Goal: Task Accomplishment & Management: Manage account settings

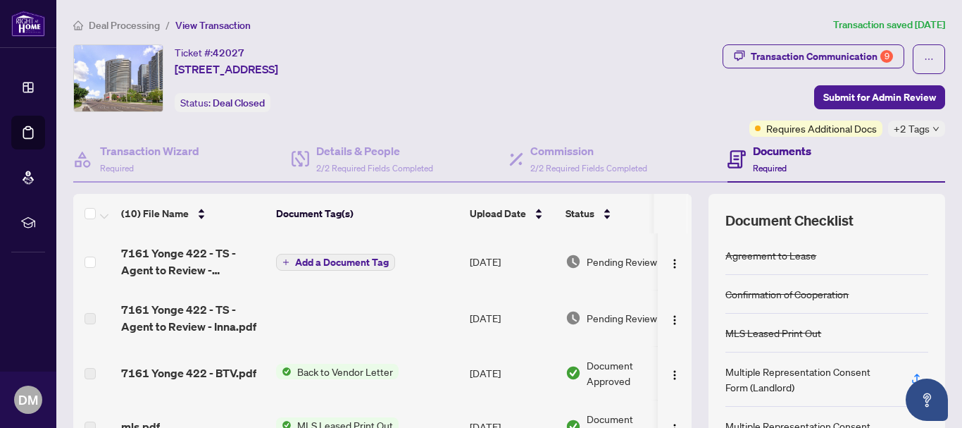
click at [349, 263] on span "Add a Document Tag" at bounding box center [342, 262] width 94 height 10
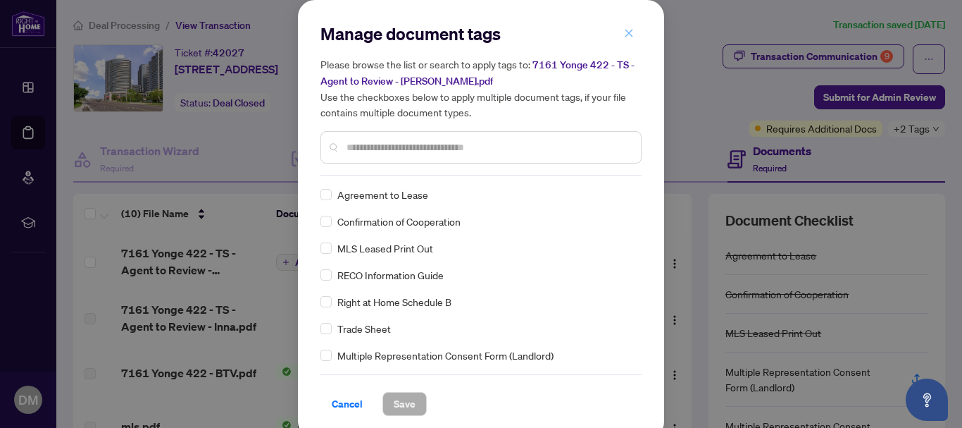
click at [624, 32] on icon "close" at bounding box center [629, 33] width 10 height 10
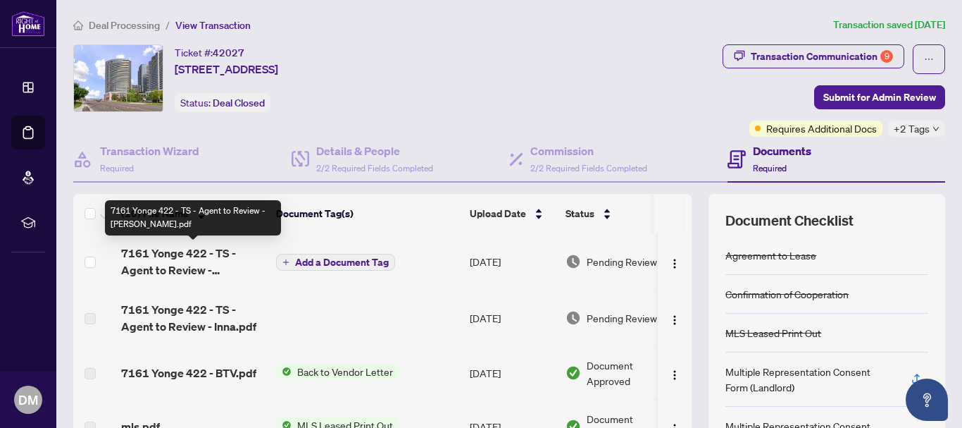
click at [163, 258] on span "7161 Yonge 422 - TS - Agent to Review - Dimitre.pdf" at bounding box center [193, 261] width 144 height 34
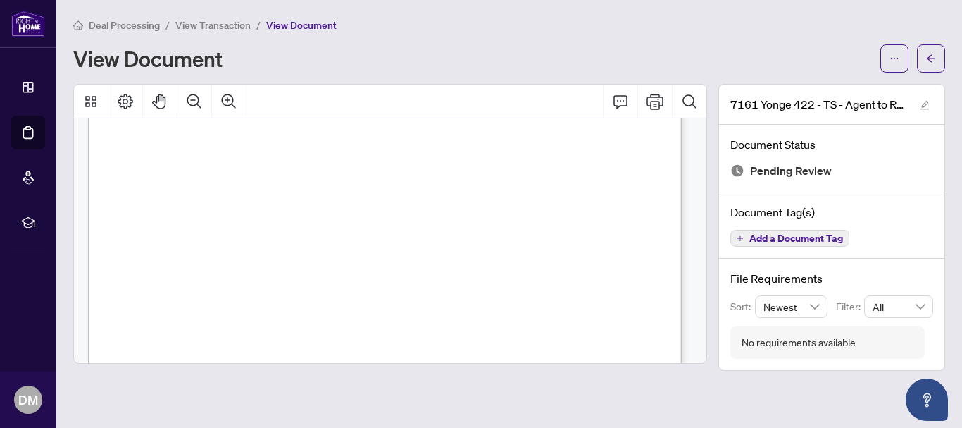
scroll to position [141, 0]
click at [649, 99] on icon "Print" at bounding box center [655, 101] width 17 height 17
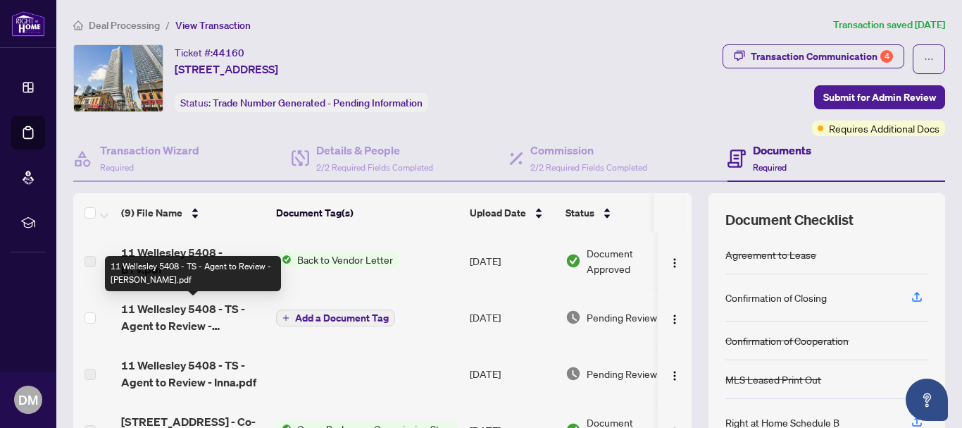
click at [187, 315] on span "11 Wellesley 5408 - TS - Agent to Review - [PERSON_NAME].pdf" at bounding box center [193, 317] width 144 height 34
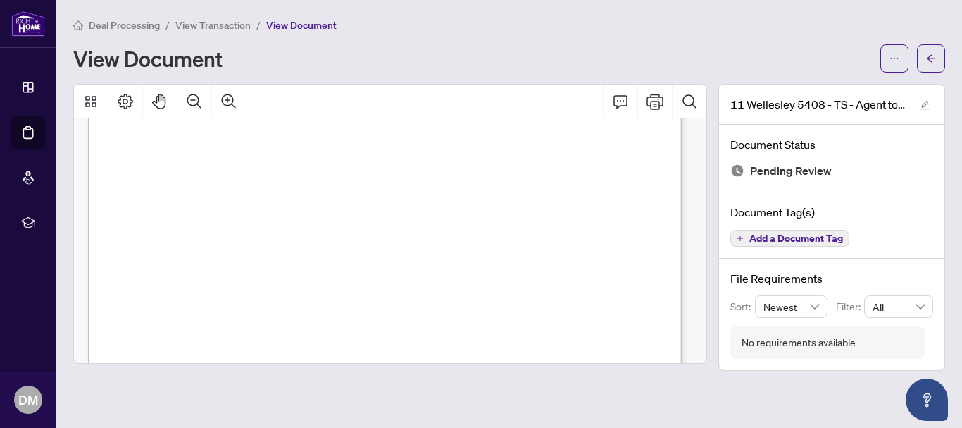
scroll to position [211, 0]
click at [651, 108] on icon "Print" at bounding box center [655, 101] width 17 height 15
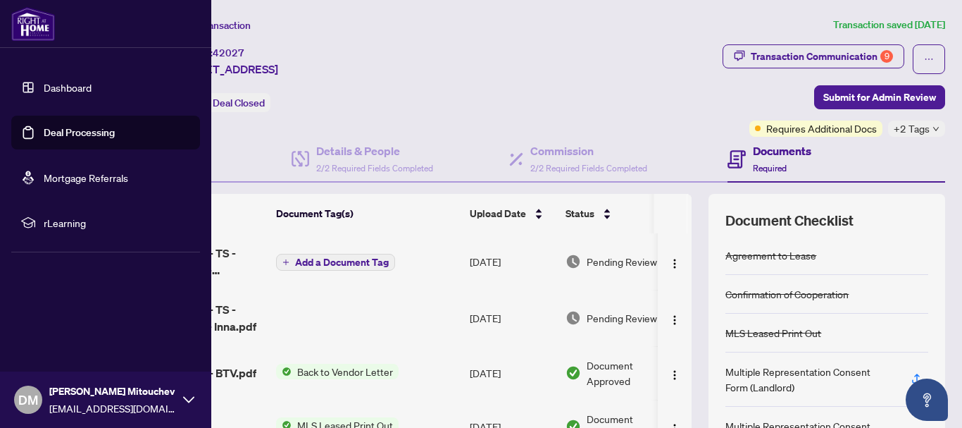
click at [25, 18] on img at bounding box center [33, 24] width 44 height 34
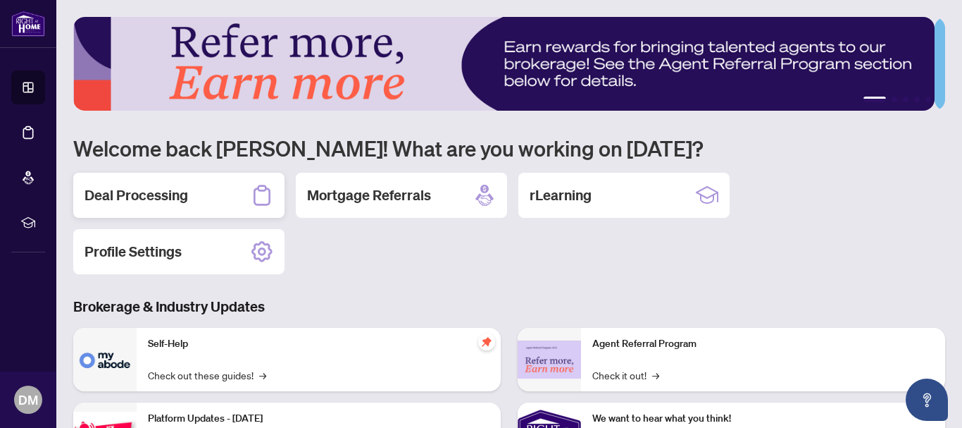
click at [170, 195] on h2 "Deal Processing" at bounding box center [137, 195] width 104 height 20
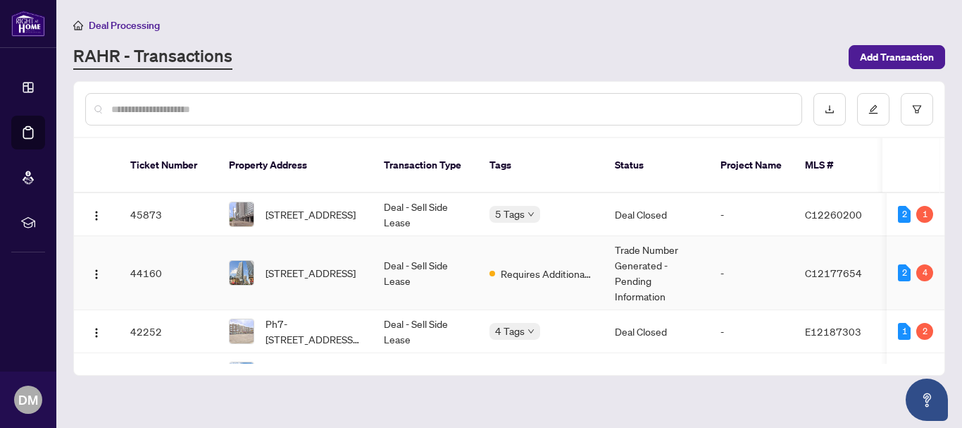
click at [933, 278] on td "2 4" at bounding box center [916, 273] width 58 height 74
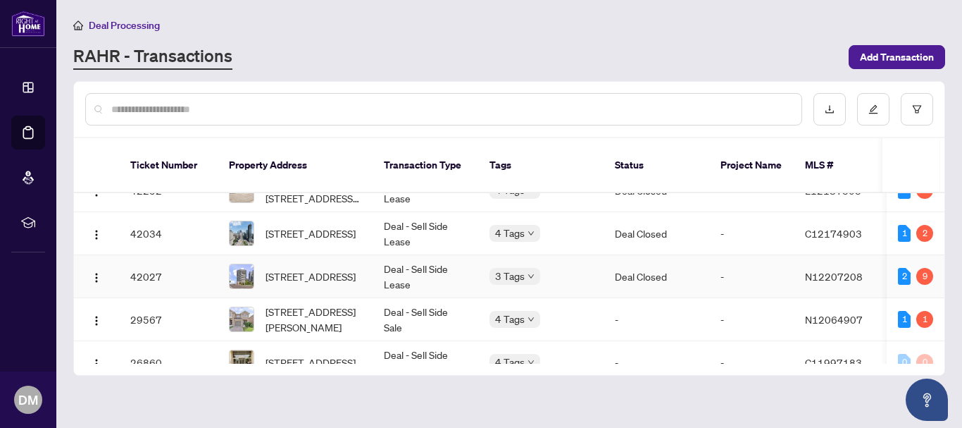
scroll to position [211, 0]
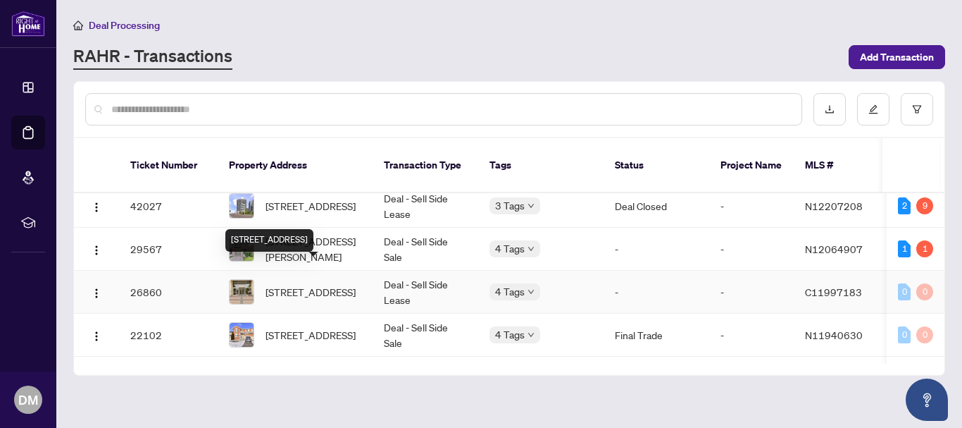
click at [304, 284] on span "615-628 Fleet St, Toronto, Ontario M5V 1A8, Canada" at bounding box center [311, 291] width 90 height 15
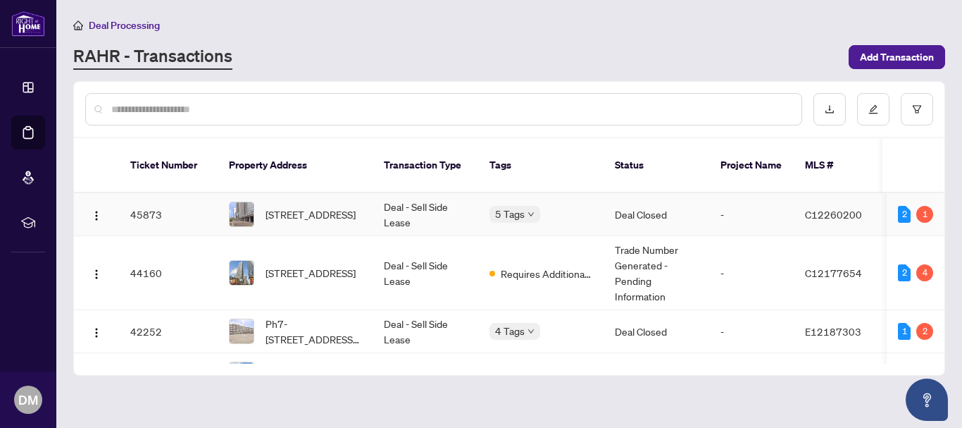
scroll to position [70, 0]
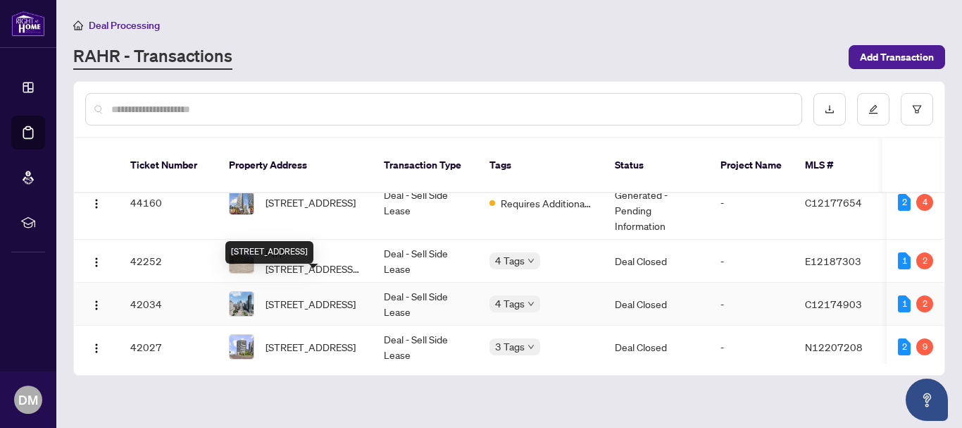
click at [309, 296] on span "3006-37 Grosvenor St, Toronto, Ontario M4Y 3G5, Canada" at bounding box center [311, 303] width 90 height 15
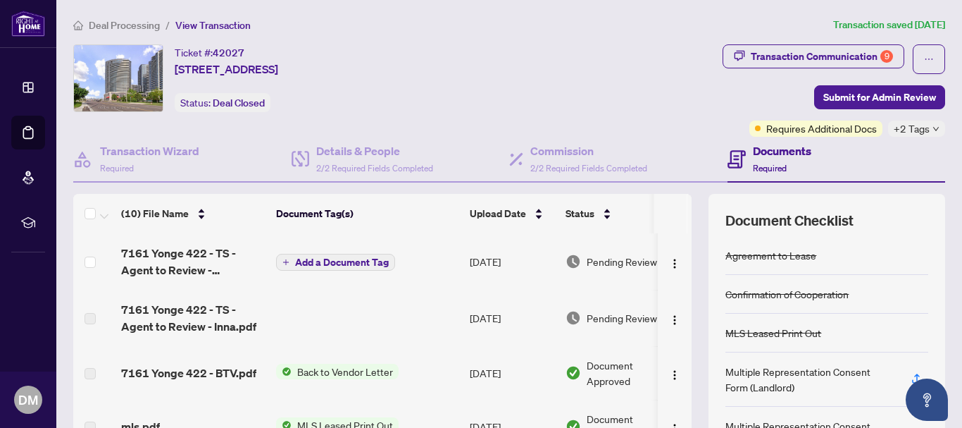
click at [309, 263] on span "Add a Document Tag" at bounding box center [342, 262] width 94 height 10
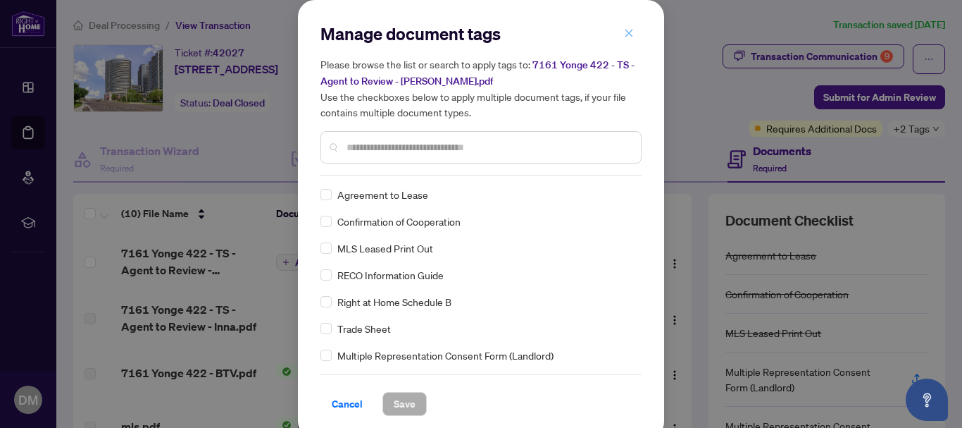
click at [624, 35] on icon "close" at bounding box center [629, 33] width 10 height 10
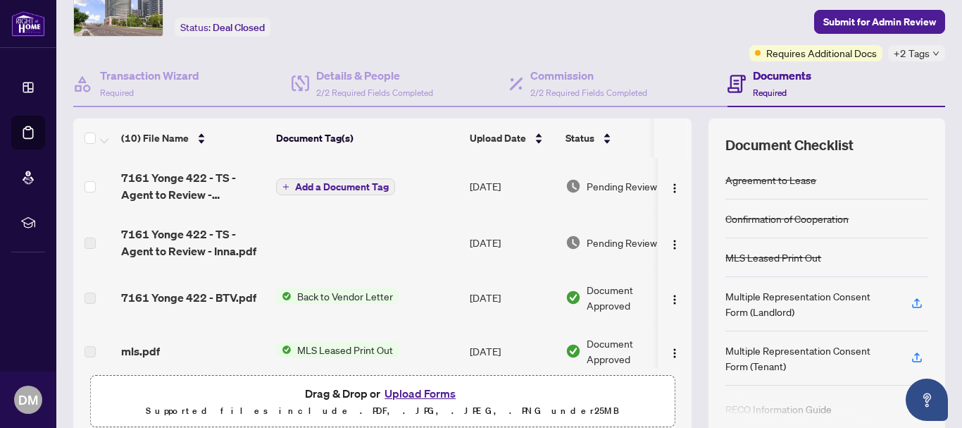
scroll to position [184, 0]
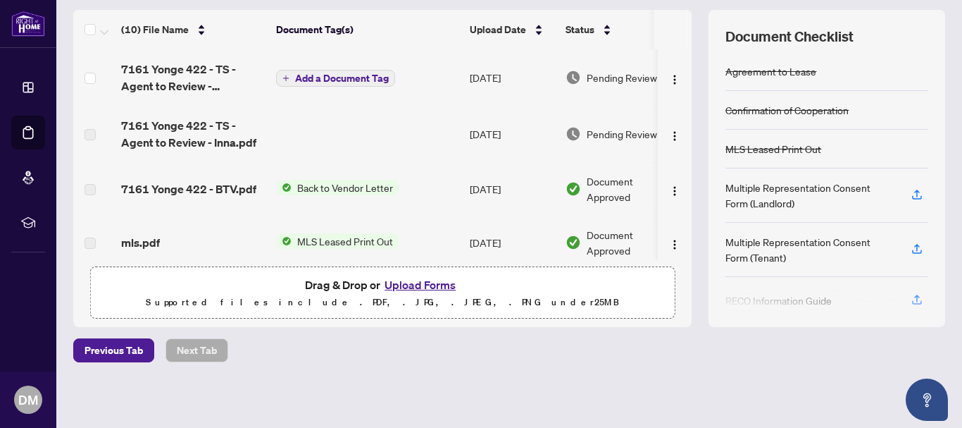
click at [401, 281] on button "Upload Forms" at bounding box center [420, 284] width 80 height 18
click at [404, 280] on button "Upload Forms" at bounding box center [420, 284] width 80 height 18
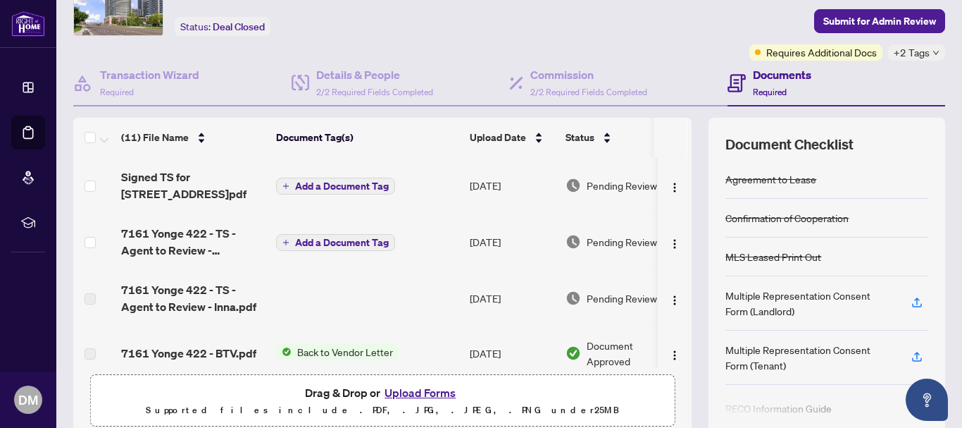
scroll to position [43, 0]
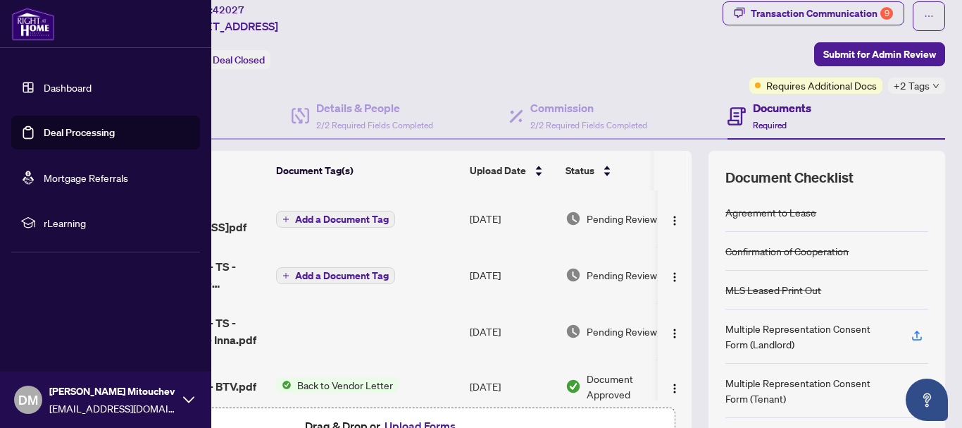
click at [31, 27] on img at bounding box center [33, 24] width 44 height 34
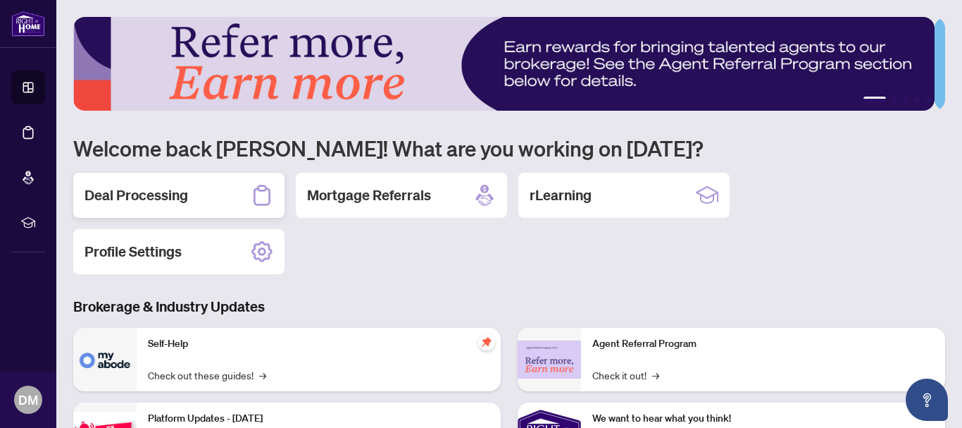
click at [172, 193] on h2 "Deal Processing" at bounding box center [137, 195] width 104 height 20
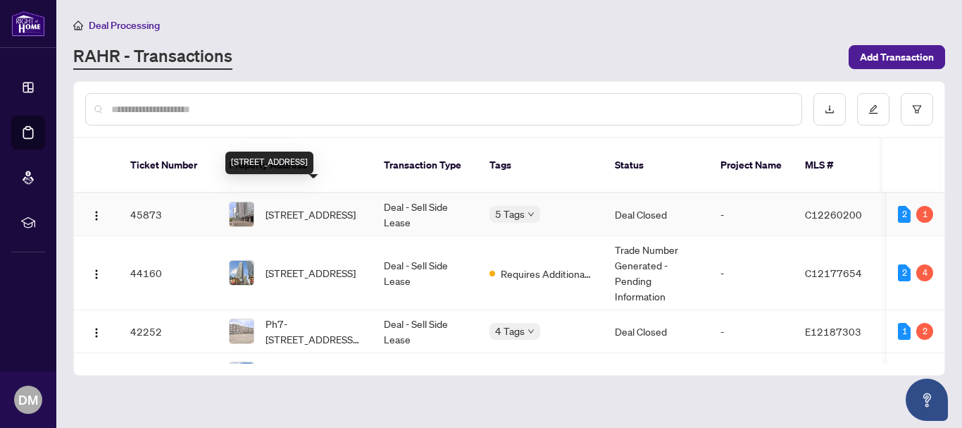
click at [332, 206] on span "1115-4K Spadina Ave, Toronto, Ontario M5V 3Y9, Canada" at bounding box center [311, 213] width 90 height 15
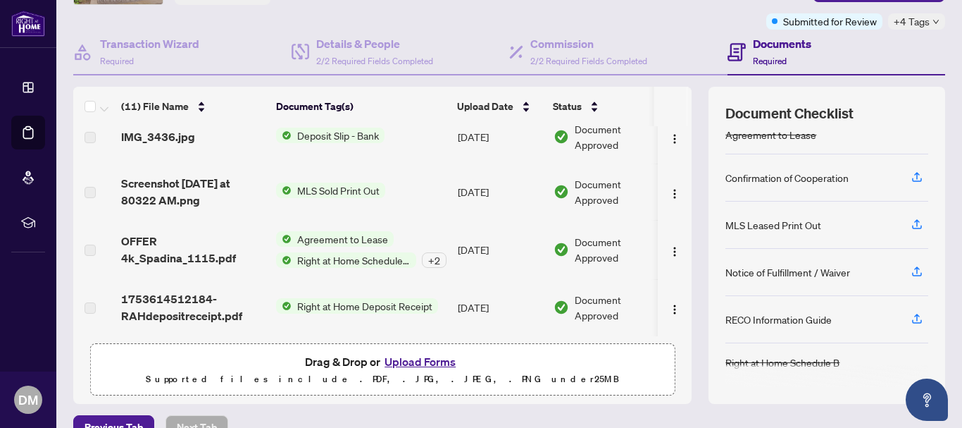
scroll to position [184, 0]
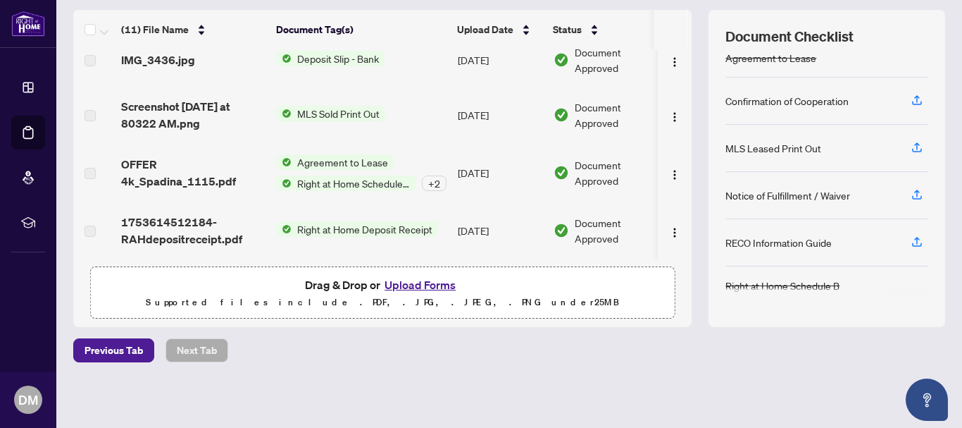
click at [424, 283] on button "Upload Forms" at bounding box center [420, 284] width 80 height 18
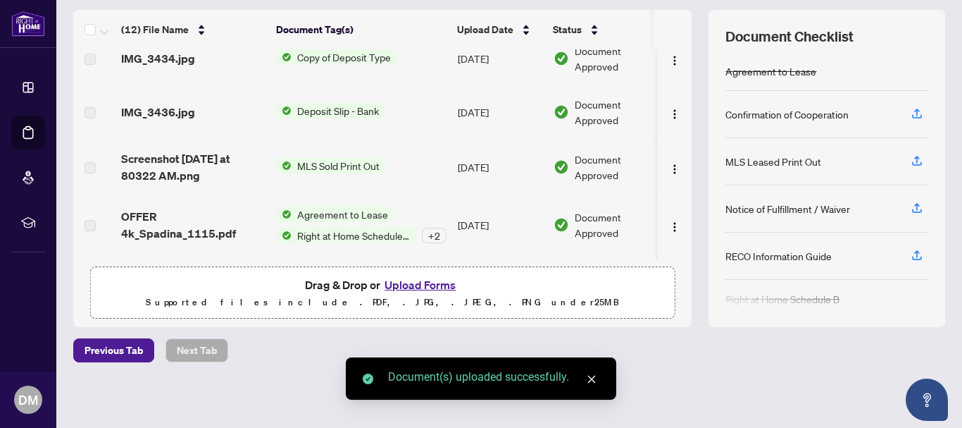
click at [590, 382] on icon "close" at bounding box center [592, 379] width 10 height 10
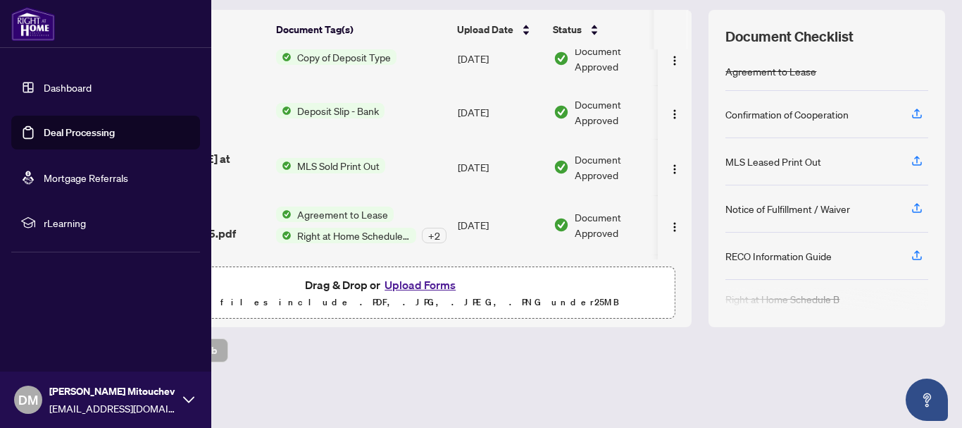
click at [23, 25] on img at bounding box center [33, 24] width 44 height 34
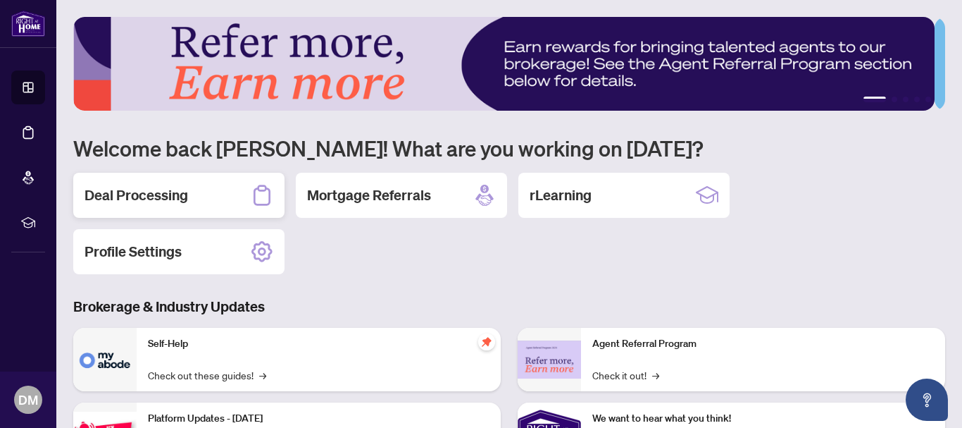
click at [191, 189] on div "Deal Processing" at bounding box center [178, 195] width 211 height 45
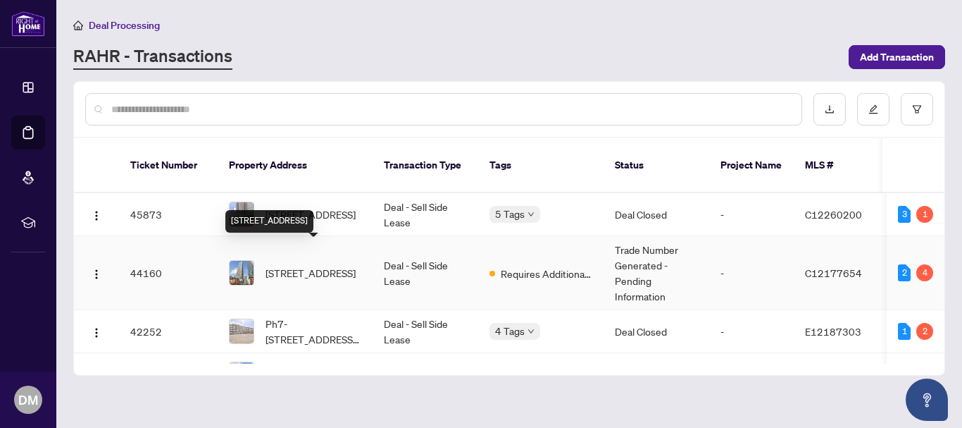
click at [304, 265] on span "[STREET_ADDRESS]" at bounding box center [311, 272] width 90 height 15
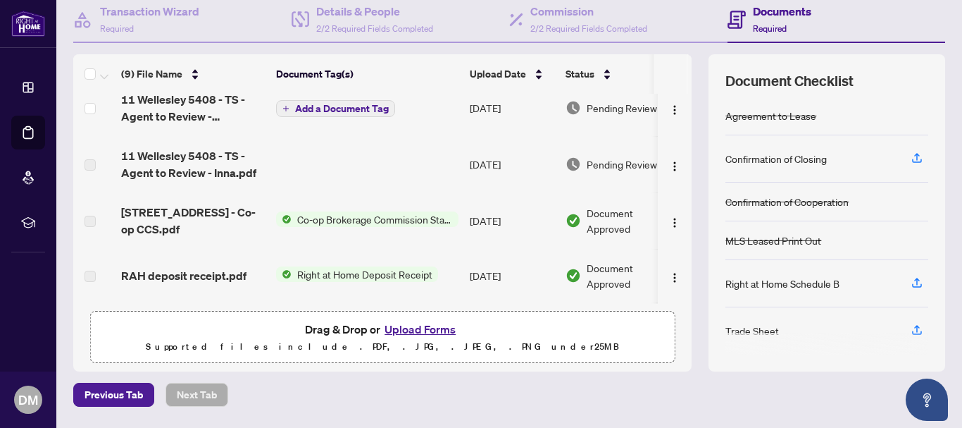
scroll to position [183, 0]
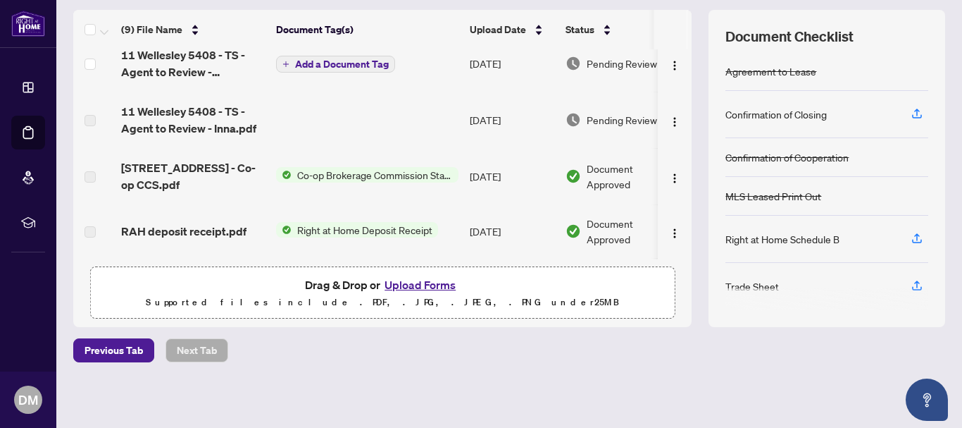
click at [394, 281] on button "Upload Forms" at bounding box center [420, 284] width 80 height 18
click at [419, 281] on button "Upload Forms" at bounding box center [420, 284] width 80 height 18
click at [413, 284] on button "Upload Forms" at bounding box center [420, 284] width 80 height 18
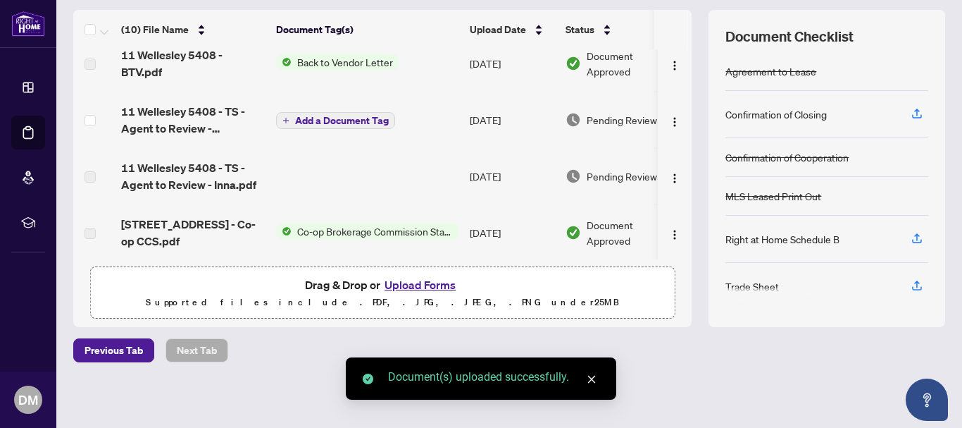
click at [588, 378] on icon "close" at bounding box center [592, 379] width 10 height 10
